Goal: Information Seeking & Learning: Compare options

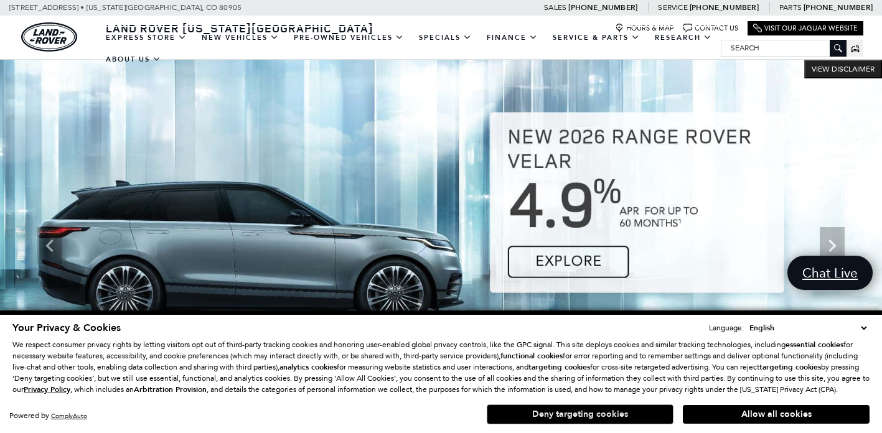
click at [507, 415] on button "Deny targeting cookies" at bounding box center [580, 415] width 187 height 20
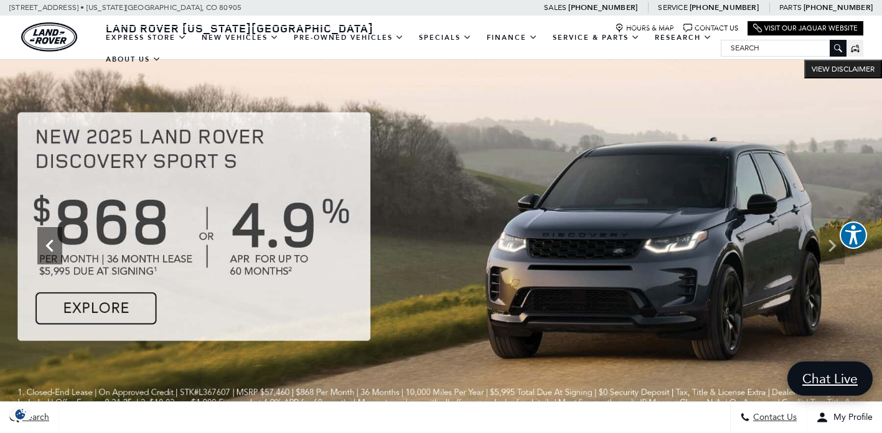
click at [57, 250] on icon "Previous" at bounding box center [49, 245] width 25 height 25
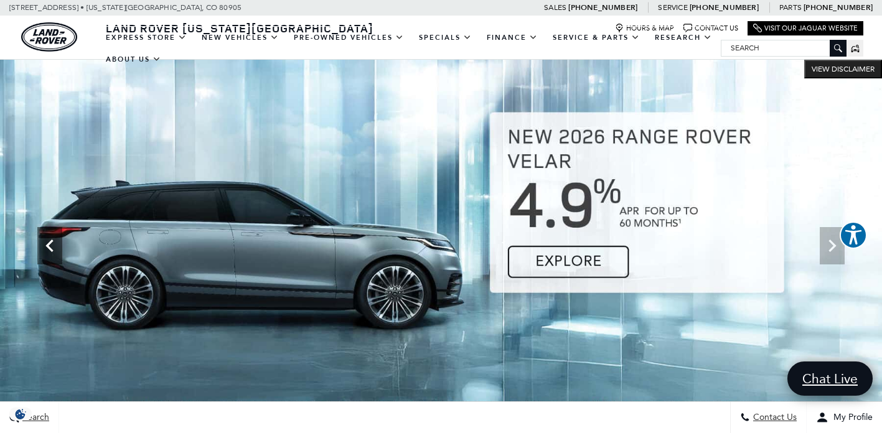
click at [54, 250] on icon "Previous" at bounding box center [49, 245] width 25 height 25
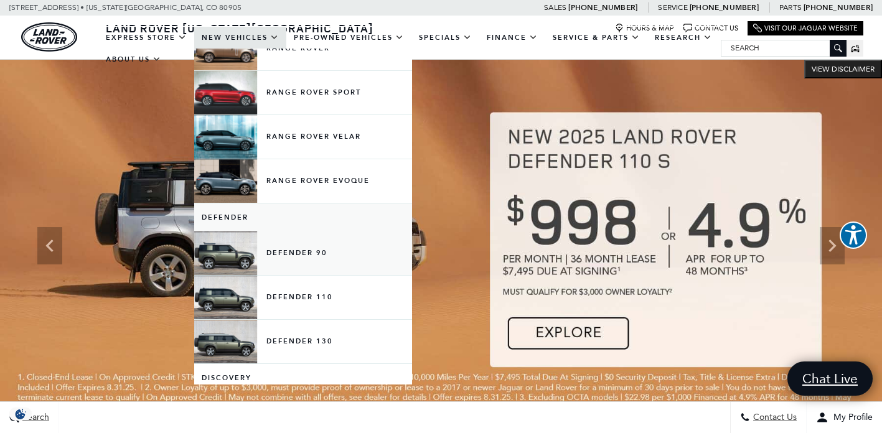
scroll to position [85, 0]
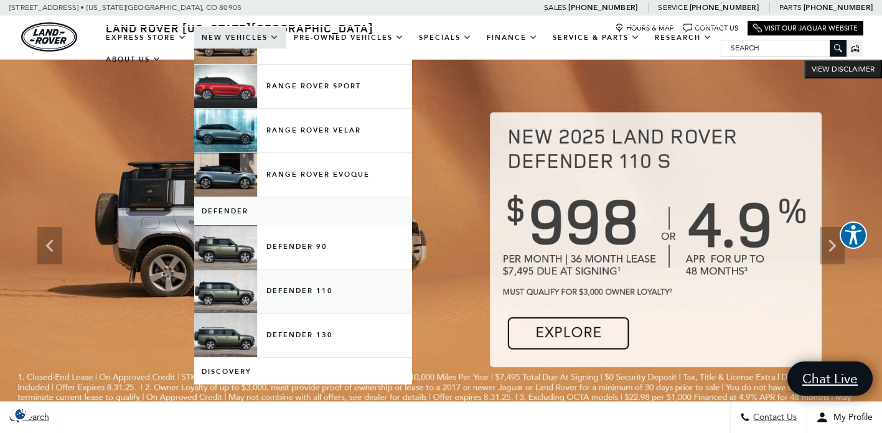
click at [299, 305] on link "Defender 110" at bounding box center [303, 292] width 218 height 44
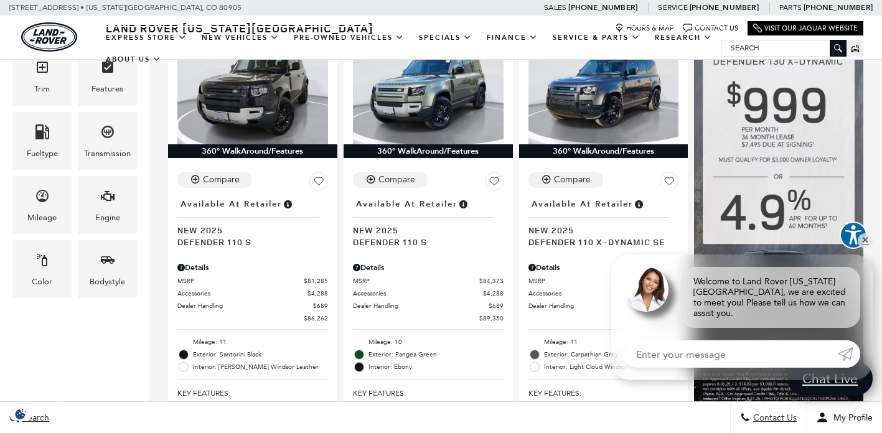
scroll to position [377, 0]
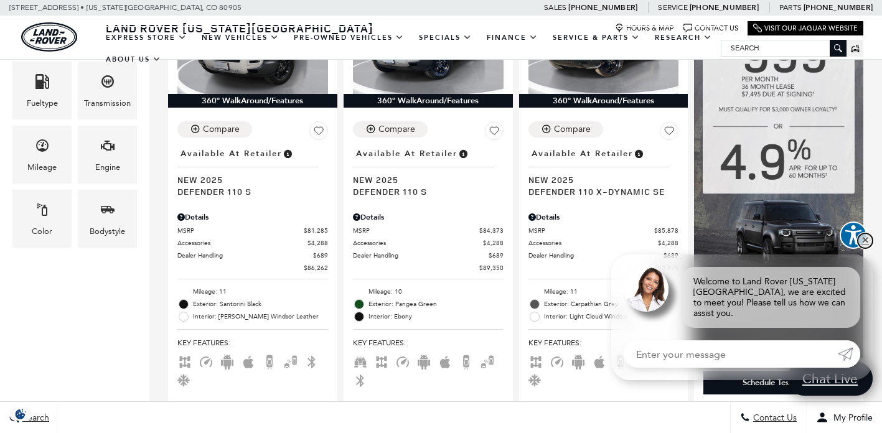
click at [867, 247] on link "✕" at bounding box center [865, 240] width 15 height 15
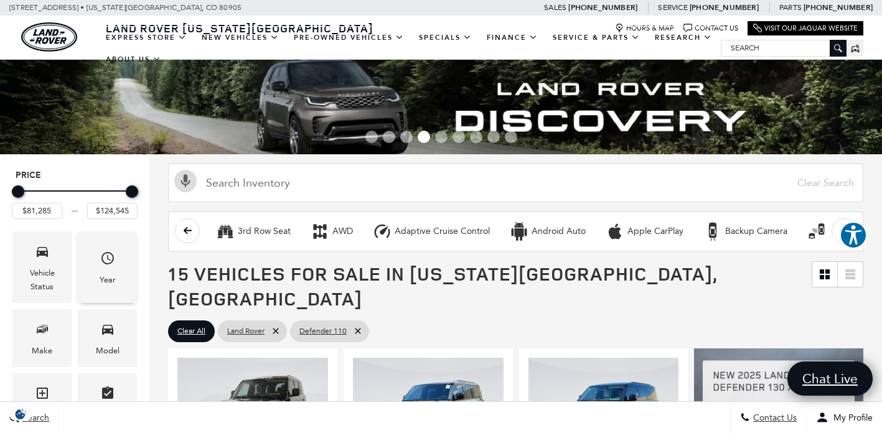
scroll to position [0, 0]
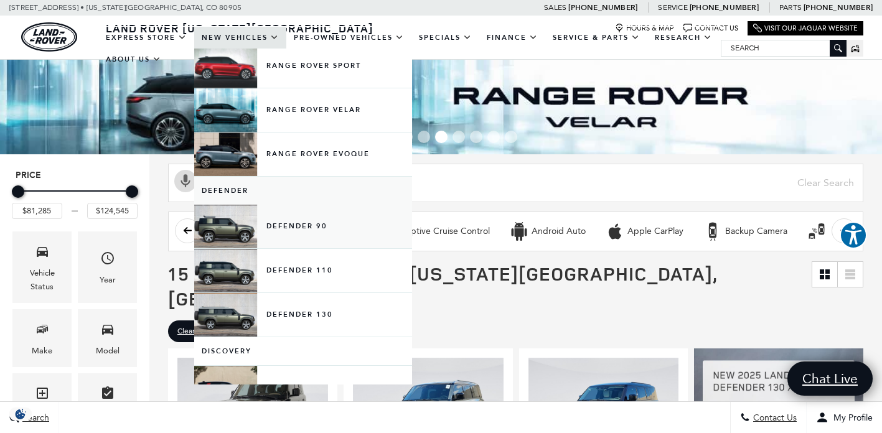
click at [290, 232] on link "Defender 90" at bounding box center [303, 227] width 218 height 44
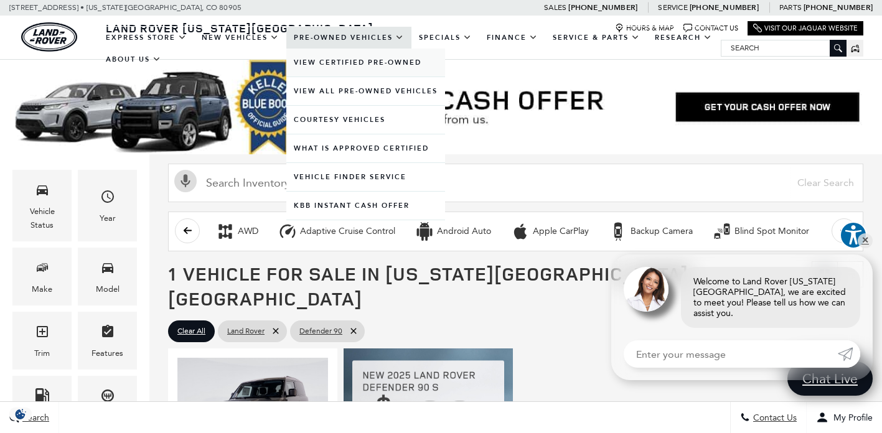
click at [352, 76] on link "View Certified Pre-Owned" at bounding box center [365, 63] width 159 height 28
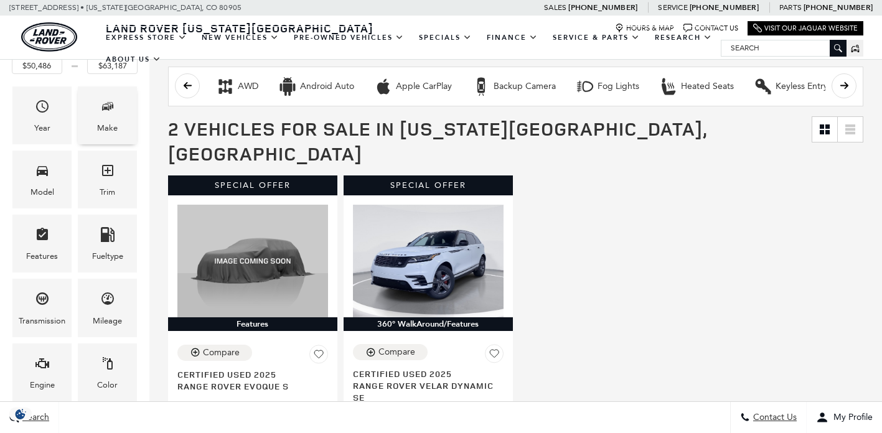
scroll to position [209, 0]
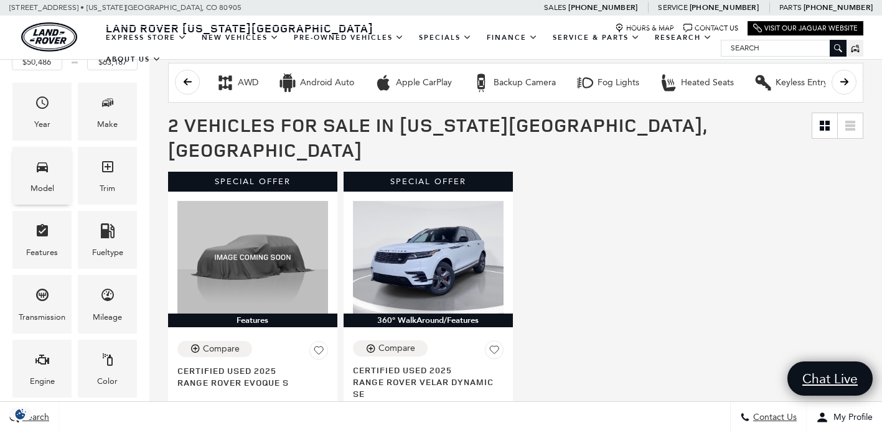
click at [44, 173] on icon "Model" at bounding box center [42, 166] width 15 height 15
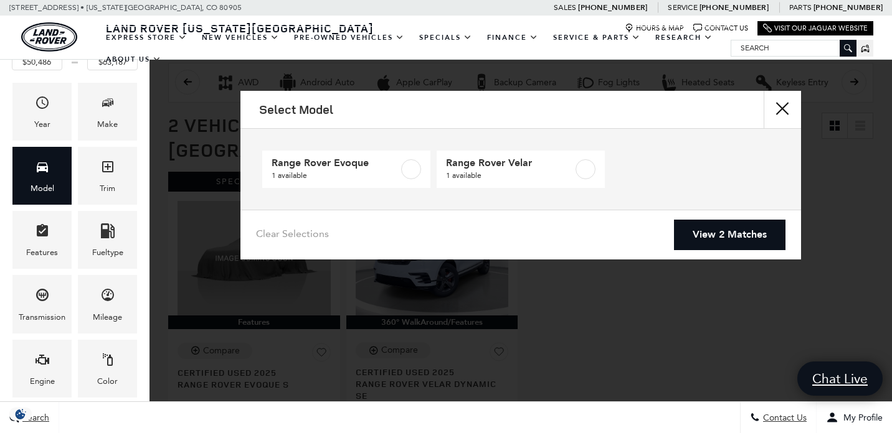
click at [780, 113] on button "close" at bounding box center [781, 109] width 37 height 37
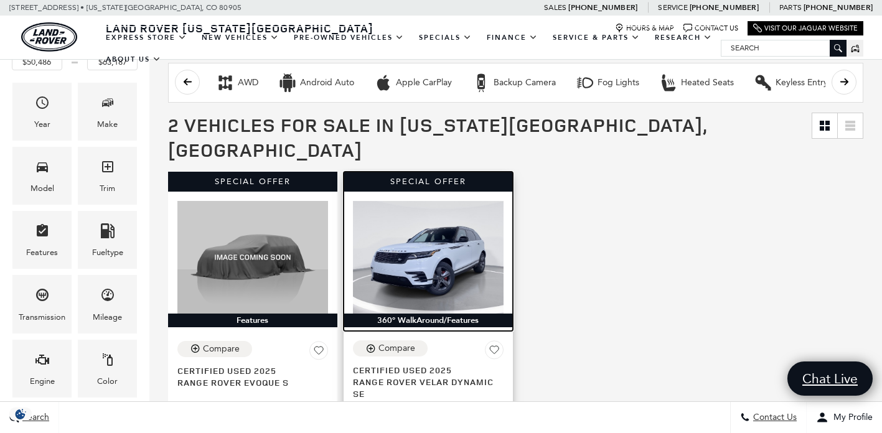
click at [395, 201] on img at bounding box center [428, 257] width 151 height 113
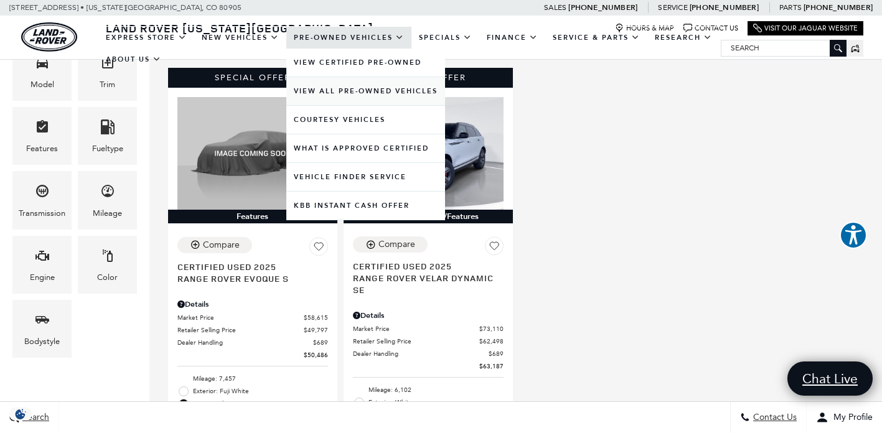
click at [361, 105] on link "View All Pre-Owned Vehicles" at bounding box center [365, 91] width 159 height 28
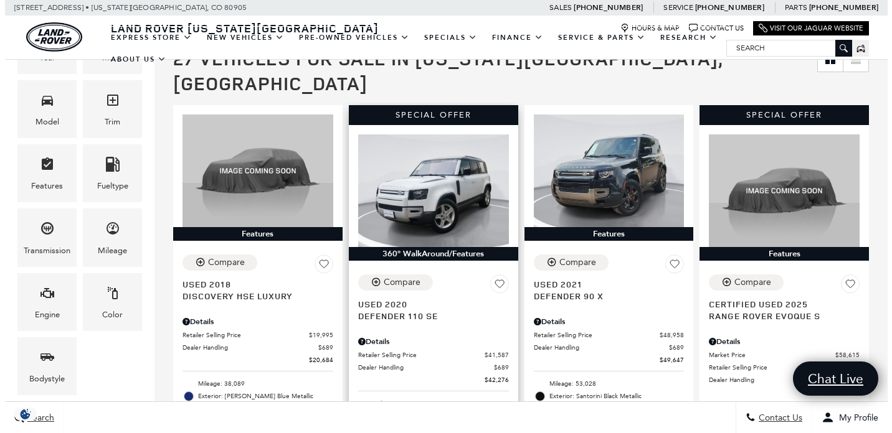
scroll to position [244, 0]
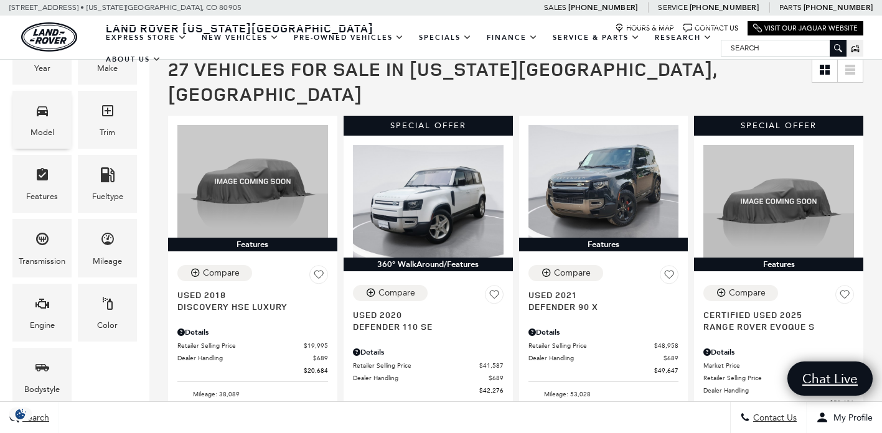
click at [42, 121] on span "Model" at bounding box center [42, 113] width 15 height 26
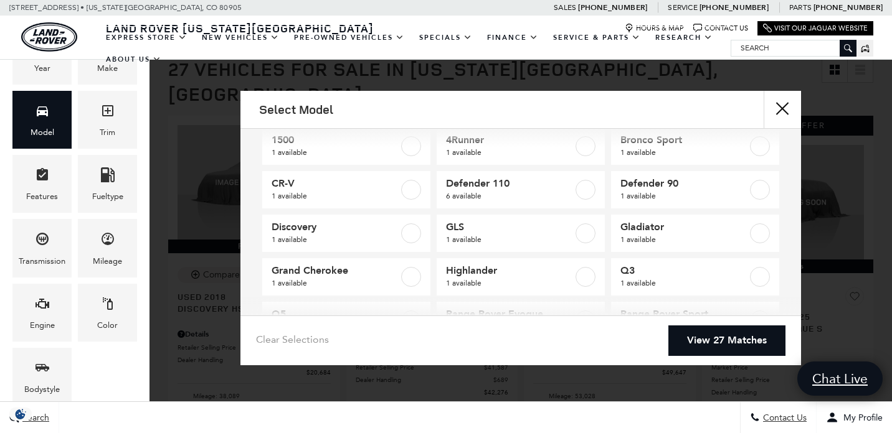
scroll to position [16, 0]
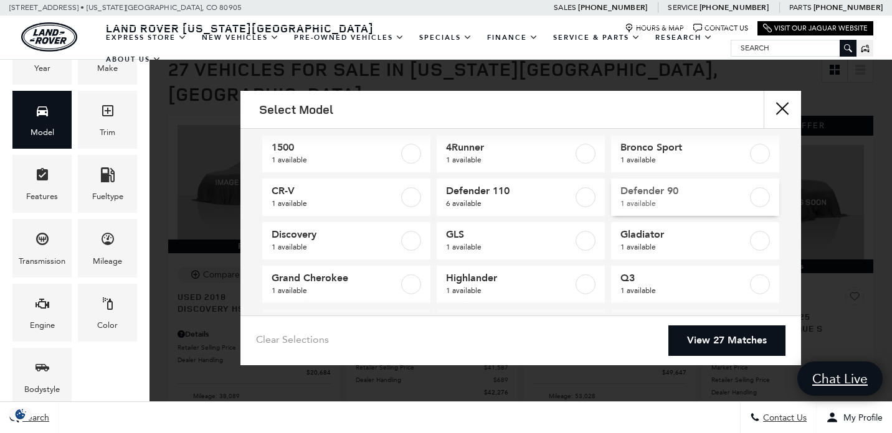
click at [661, 187] on span "Defender 90" at bounding box center [683, 191] width 127 height 12
type input "$49,647"
checkbox input "true"
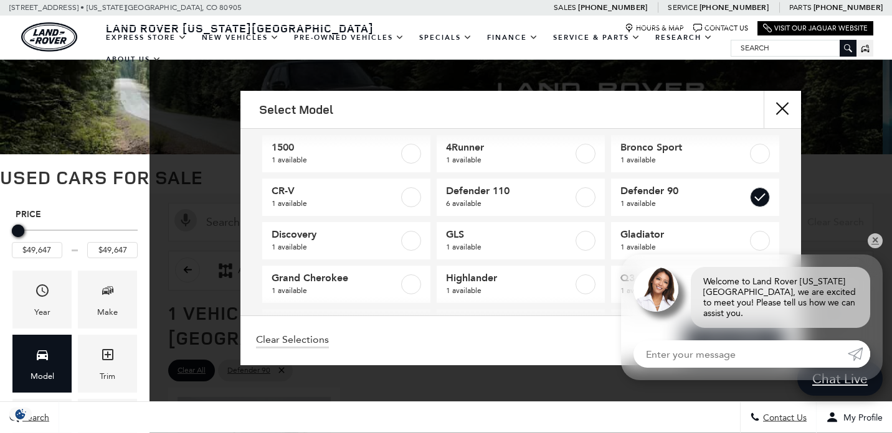
click at [743, 339] on div "Welcome to Land Rover [US_STATE][GEOGRAPHIC_DATA], we are excited to meet you! …" at bounding box center [752, 318] width 262 height 126
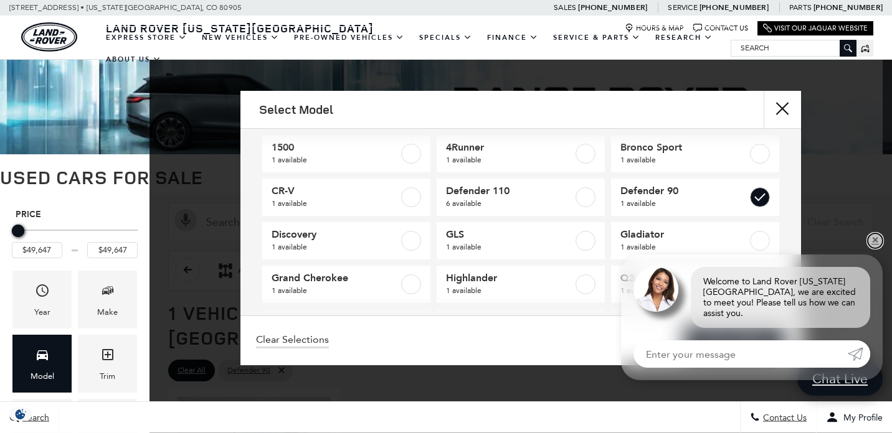
click at [875, 244] on link "✕" at bounding box center [874, 240] width 15 height 15
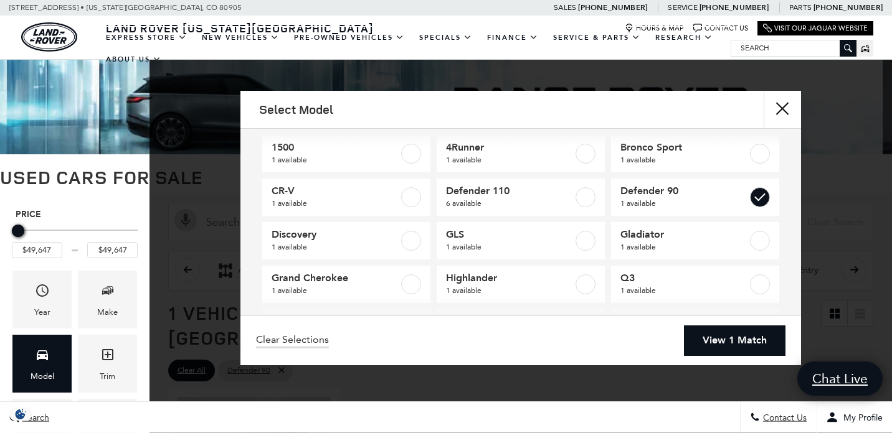
click at [735, 346] on link "View 1 Match" at bounding box center [734, 341] width 101 height 31
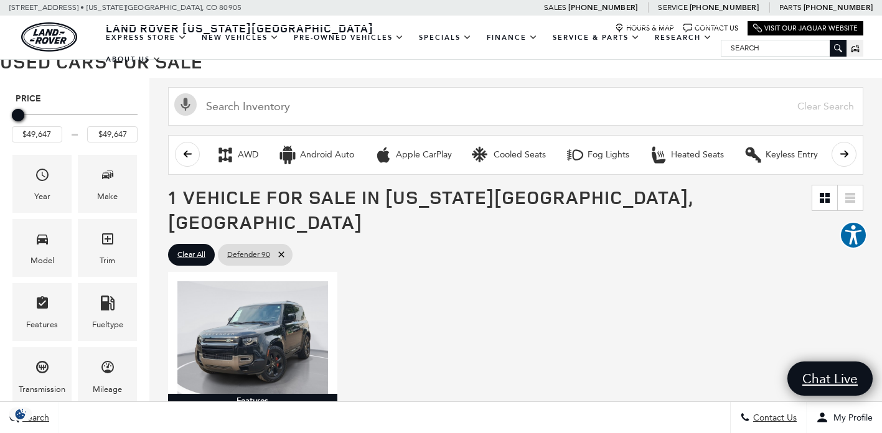
scroll to position [102, 0]
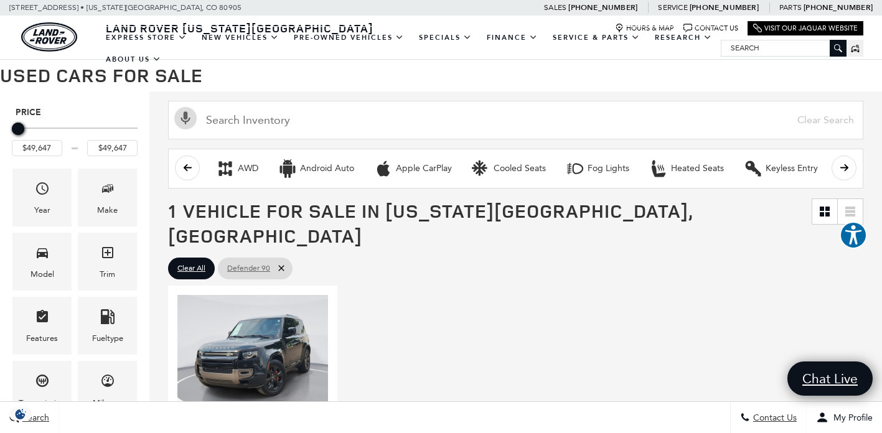
click at [282, 263] on icon at bounding box center [281, 268] width 10 height 10
type input "$20,131"
type input "$88,361"
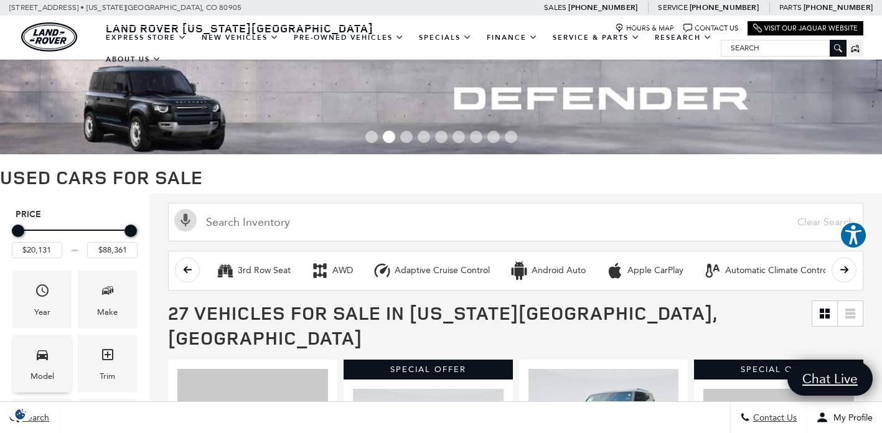
click at [42, 360] on icon "Model" at bounding box center [42, 354] width 15 height 15
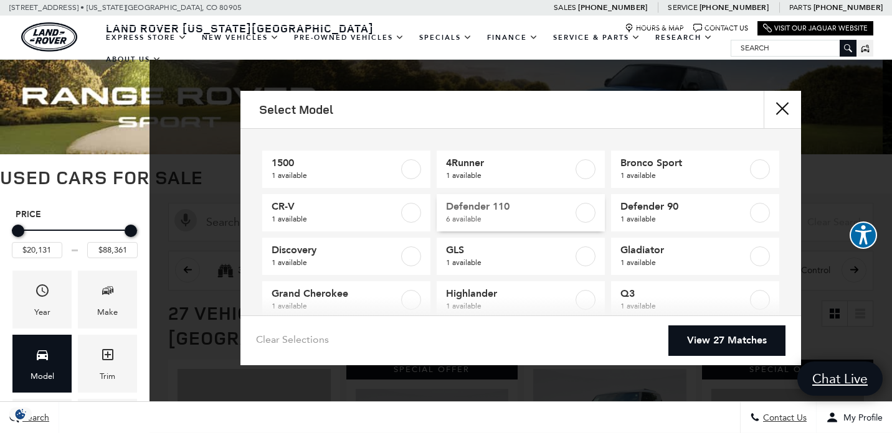
click at [580, 212] on label at bounding box center [585, 213] width 20 height 20
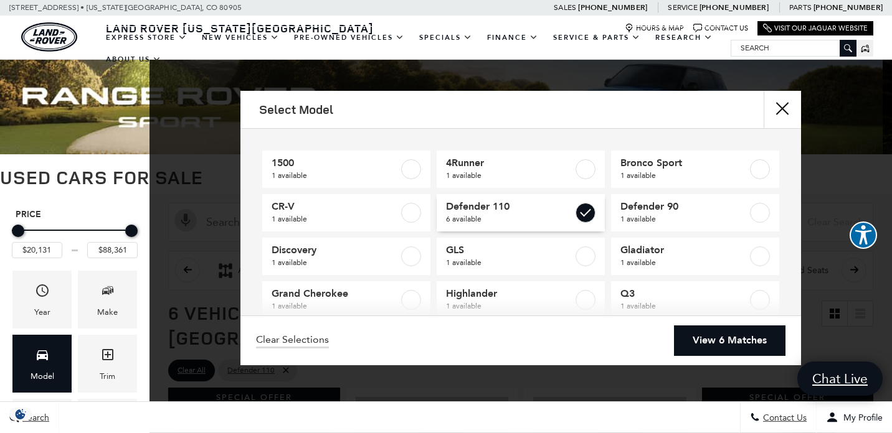
type input "$42,276"
checkbox input "true"
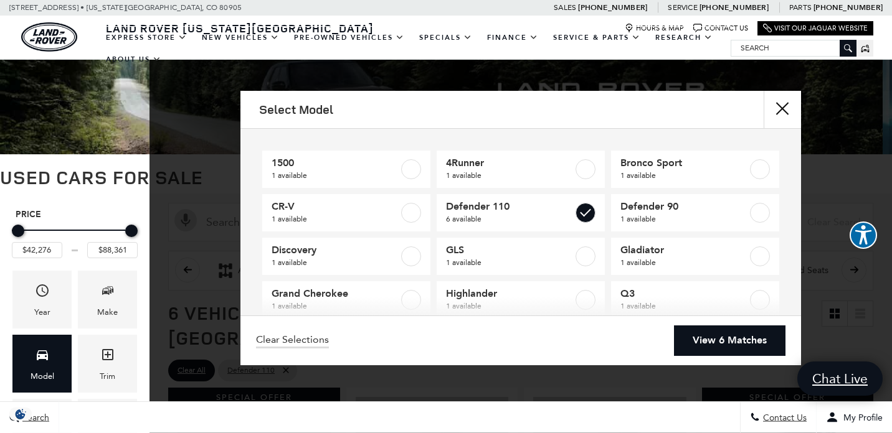
click at [712, 337] on link "View 6 Matches" at bounding box center [729, 341] width 111 height 31
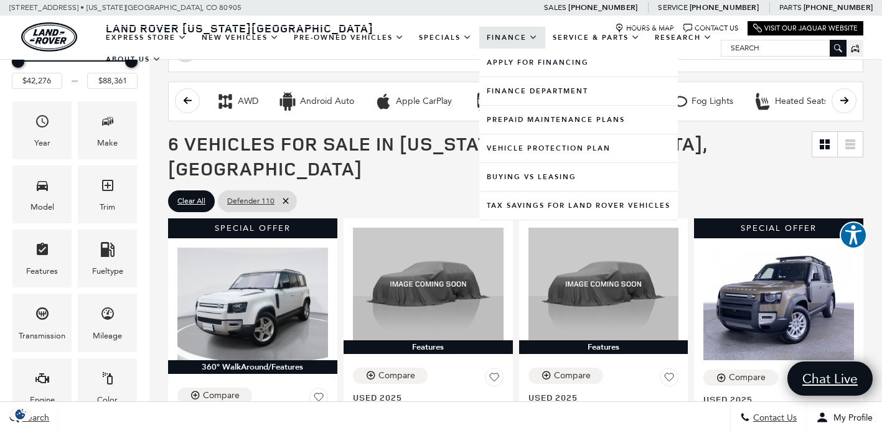
scroll to position [169, 0]
